Goal: Transaction & Acquisition: Purchase product/service

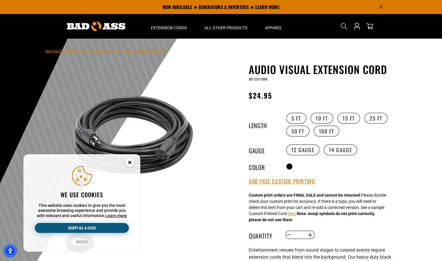
click at [99, 230] on button "Accept all & close" at bounding box center [82, 228] width 94 height 10
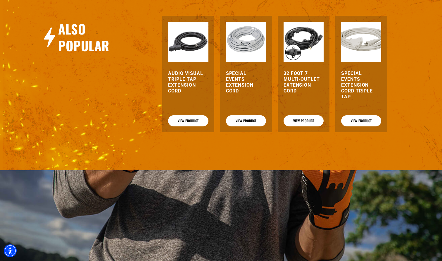
scroll to position [780, 0]
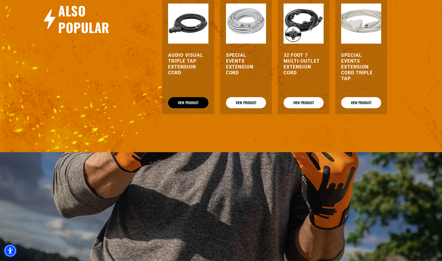
click at [185, 108] on link "View Product" at bounding box center [188, 102] width 40 height 11
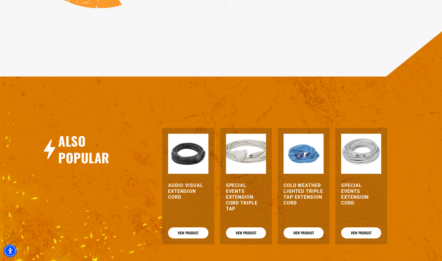
scroll to position [607, 0]
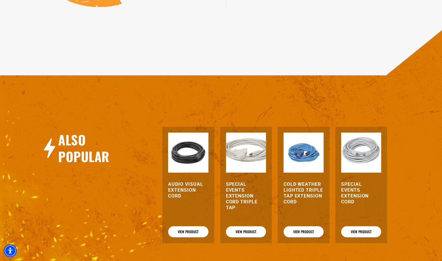
click at [188, 194] on h3 "Audio Visual Extension Cord" at bounding box center [188, 190] width 40 height 18
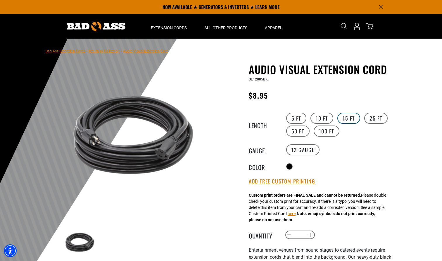
click at [347, 118] on label "15 FT" at bounding box center [348, 117] width 23 height 11
click at [350, 150] on label "14 Gauge Translation missing: en.products.product.variant_sold_out_or_unavailab…" at bounding box center [340, 149] width 34 height 11
click at [310, 236] on button "Increase quantity for Audio Visual Extension Cord" at bounding box center [310, 235] width 9 height 10
type input "*"
click at [369, 26] on icon "cart" at bounding box center [370, 26] width 8 height 8
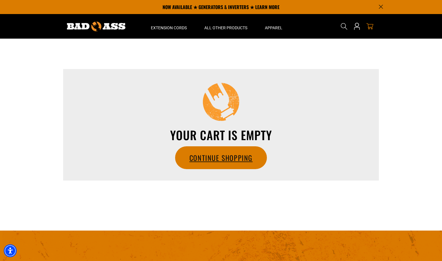
click at [224, 153] on link "Continue Shopping" at bounding box center [220, 157] width 91 height 22
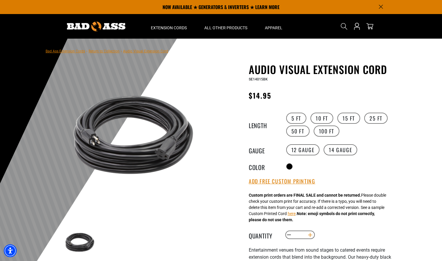
click at [311, 235] on button "Increase quantity for Audio Visual Extension Cord" at bounding box center [310, 235] width 9 height 10
type input "*"
click at [304, 148] on label "12 Gauge" at bounding box center [303, 149] width 34 height 11
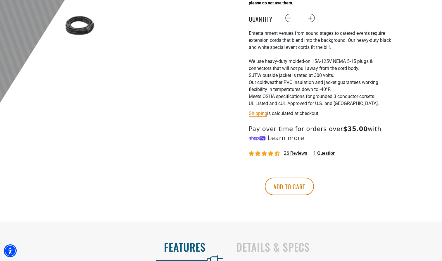
scroll to position [219, 0]
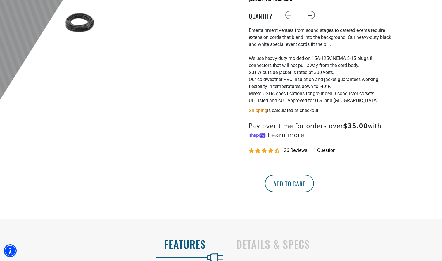
click at [314, 187] on button "Add to cart" at bounding box center [289, 183] width 49 height 18
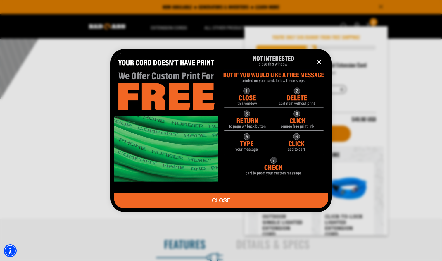
click at [320, 61] on icon "information" at bounding box center [319, 62] width 4 height 4
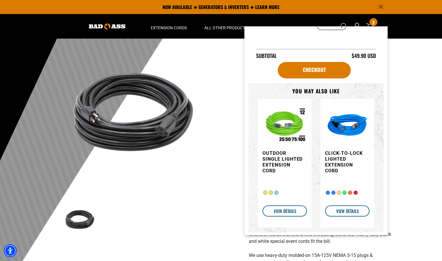
scroll to position [63, 0]
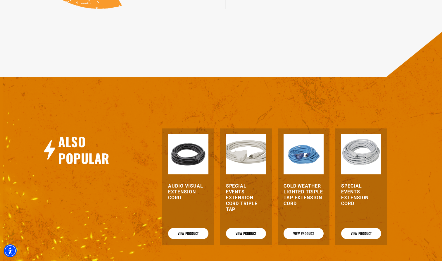
scroll to position [605, 0]
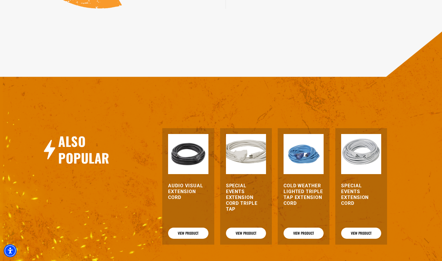
click at [246, 204] on h3 "Special Events Extension Cord Triple Tap" at bounding box center [246, 197] width 40 height 29
click at [183, 194] on h3 "Audio Visual Extension Cord" at bounding box center [188, 192] width 40 height 18
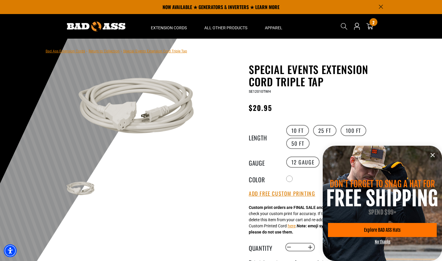
click at [431, 153] on icon "information" at bounding box center [433, 155] width 4 height 4
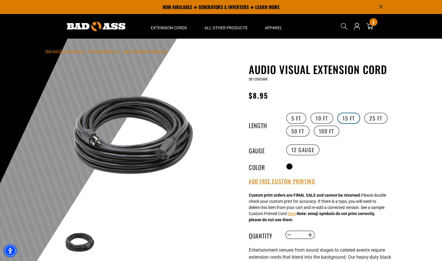
click at [350, 118] on label "15 FT" at bounding box center [348, 117] width 23 height 11
click at [336, 148] on label "14 Gauge Translation missing: en.products.product.variant_sold_out_or_unavailab…" at bounding box center [340, 149] width 34 height 11
click at [312, 152] on label "12 Gauge" at bounding box center [303, 149] width 34 height 11
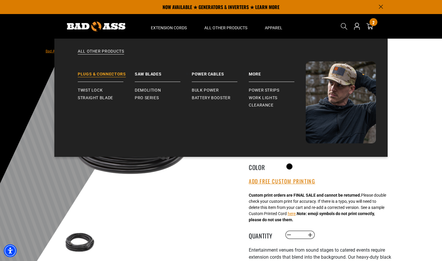
click at [105, 73] on link "Plugs & Connectors" at bounding box center [106, 71] width 57 height 20
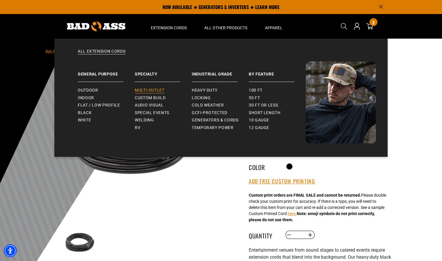
click at [160, 87] on link "Multi-Outlet" at bounding box center [163, 90] width 57 height 8
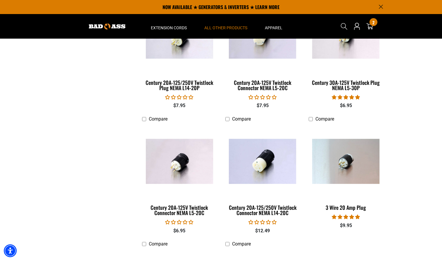
scroll to position [674, 0]
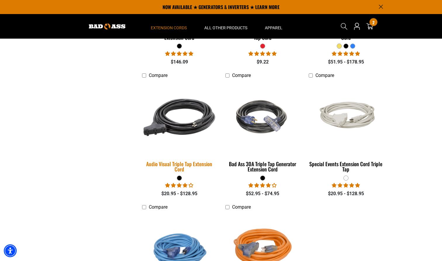
scroll to position [354, 0]
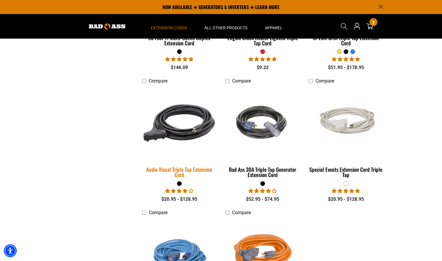
click at [202, 169] on div "Audio Visual Triple Tap Extension Cord" at bounding box center [179, 172] width 75 height 11
